Goal: Task Accomplishment & Management: Use online tool/utility

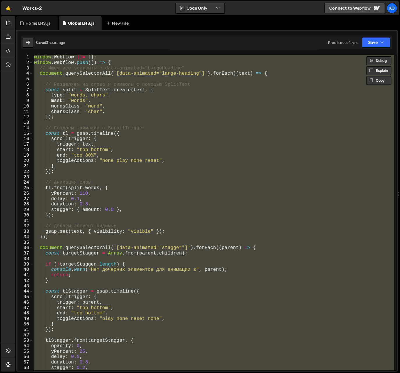
click at [55, 107] on div "window . Webflow ||= [ ] ; window . Webflow . push (( ) => { // Ищем все элемен…" at bounding box center [213, 213] width 361 height 316
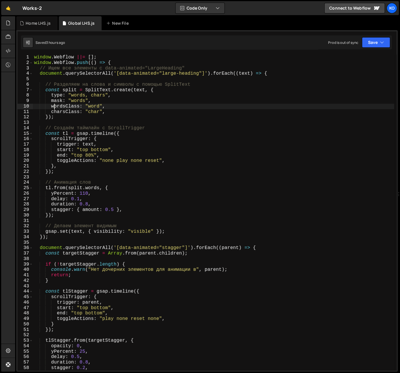
click at [76, 102] on div "window . Webflow ||= [ ] ; window . Webflow . push (( ) => { // Ищем все элемен…" at bounding box center [213, 218] width 361 height 327
type textarea "mask: "words","
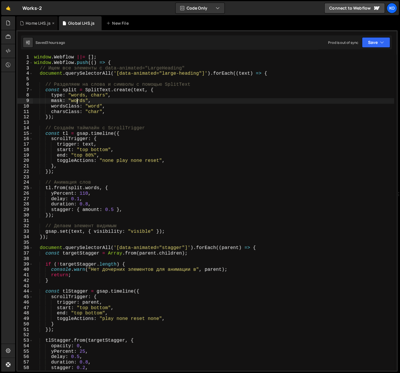
click at [27, 19] on div "Home LHS.js" at bounding box center [36, 23] width 41 height 14
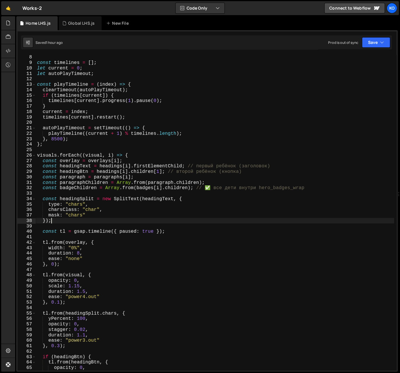
scroll to position [0, 0]
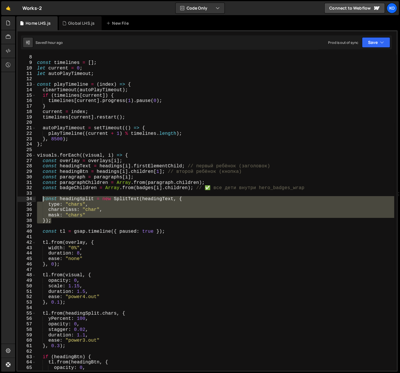
drag, startPoint x: 55, startPoint y: 223, endPoint x: 43, endPoint y: 198, distance: 27.7
click at [43, 198] on div "const badges = Array . from ( root . querySelectorAll ( ".hero_badges_wrap" )) …" at bounding box center [215, 212] width 358 height 327
type textarea "const headingSplit = new SplitText(headingText, { type: "chars","
click at [75, 20] on div "Global LHS.js" at bounding box center [81, 23] width 26 height 6
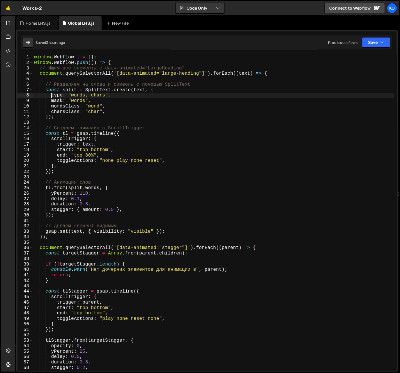
click at [51, 95] on div "window . Webflow ||= [ ] ; window . Webflow . push (( ) => { // Ищем все элемен…" at bounding box center [213, 218] width 361 height 327
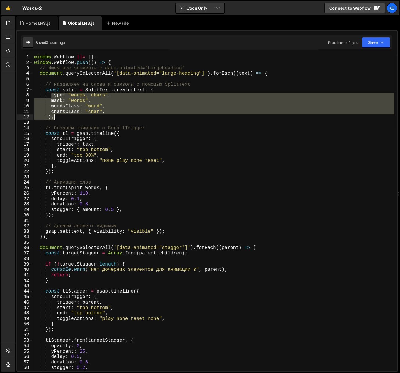
drag, startPoint x: 51, startPoint y: 95, endPoint x: 58, endPoint y: 118, distance: 24.1
click at [58, 118] on div "window . Webflow ||= [ ] ; window . Webflow . push (( ) => { // Ищем все элемен…" at bounding box center [213, 218] width 361 height 327
click at [34, 22] on div "Home LHS.js" at bounding box center [38, 23] width 25 height 6
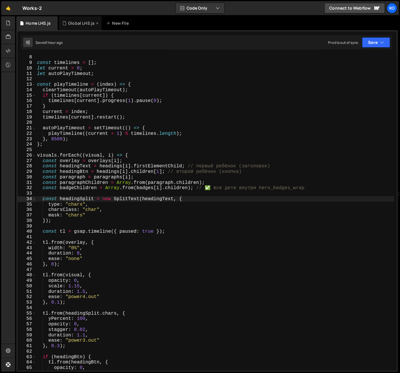
click at [71, 23] on div "Global LHS.js" at bounding box center [81, 23] width 26 height 6
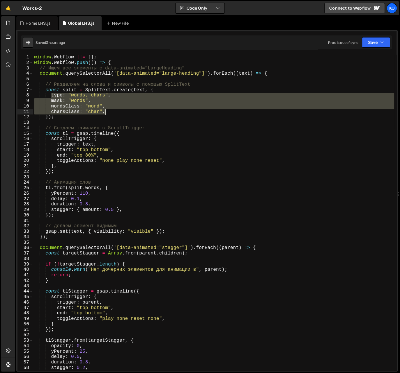
type textarea "wordsClass: "word", charsClass: "char","
drag, startPoint x: 52, startPoint y: 95, endPoint x: 106, endPoint y: 110, distance: 56.7
click at [106, 110] on div "window . Webflow ||= [ ] ; window . Webflow . push (( ) => { // Ищем все элемен…" at bounding box center [213, 218] width 361 height 327
click at [32, 22] on div "Home LHS.js" at bounding box center [38, 23] width 25 height 6
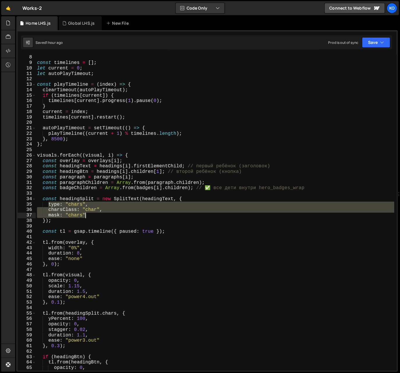
drag, startPoint x: 49, startPoint y: 204, endPoint x: 88, endPoint y: 215, distance: 41.3
click at [88, 215] on div "const badges = Array . from ( root . querySelectorAll ( ".hero_badges_wrap" )) …" at bounding box center [215, 212] width 358 height 327
paste textarea "charsClass: "char","
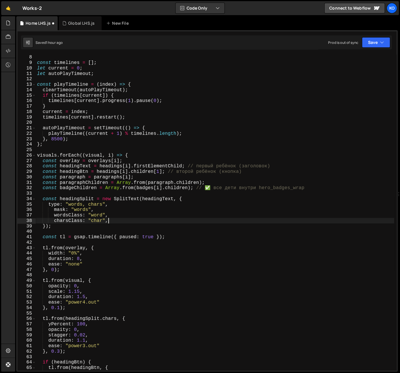
type textarea "charsClass: "char","
